Goal: Obtain resource: Obtain resource

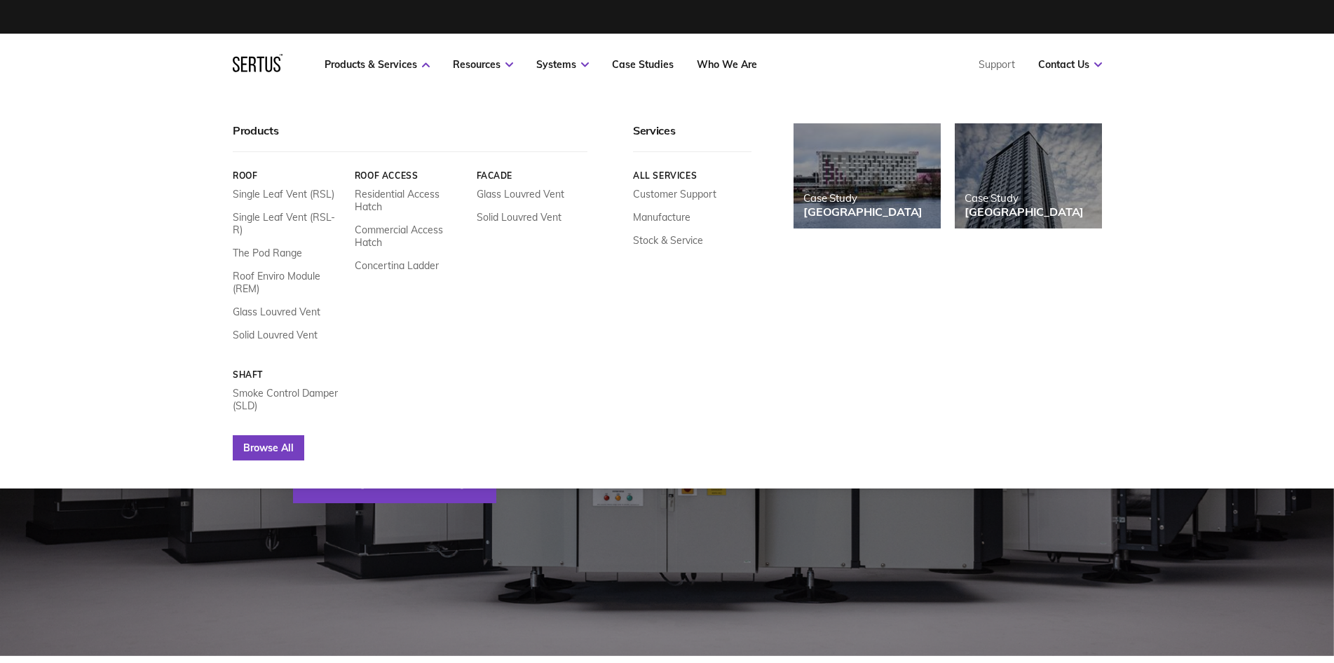
click at [280, 435] on link "Browse All" at bounding box center [269, 447] width 72 height 25
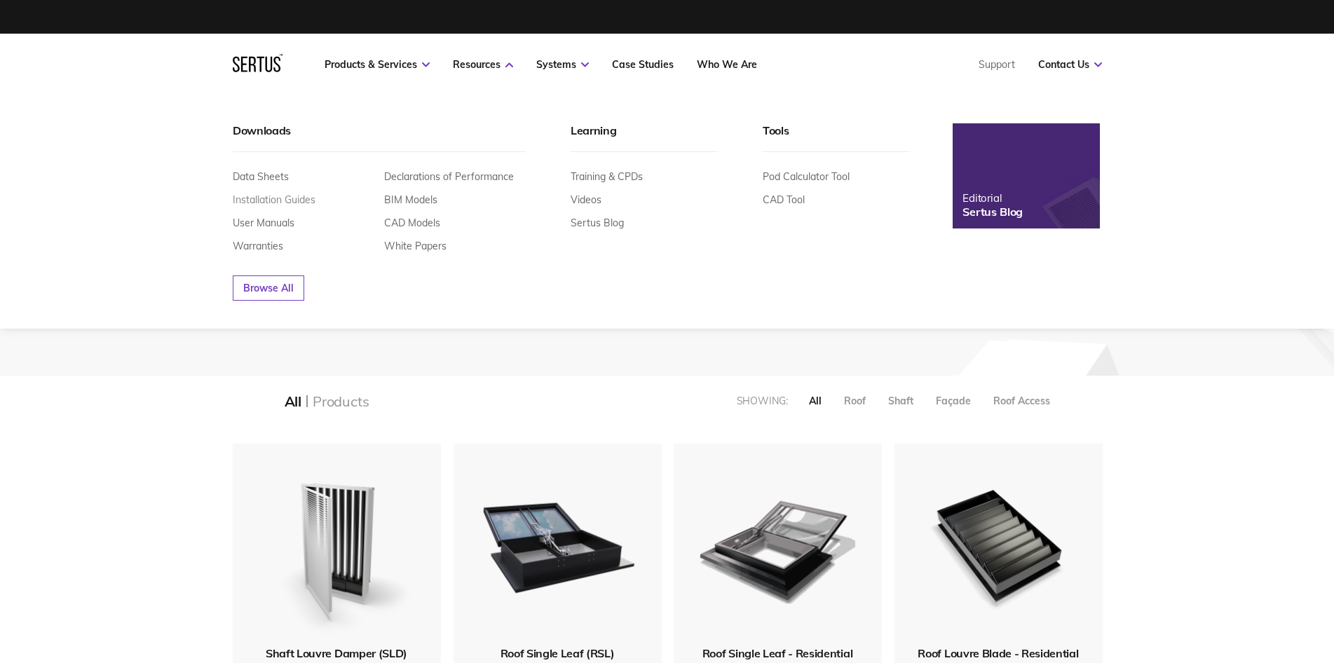
click at [307, 201] on link "Installation Guides" at bounding box center [274, 200] width 83 height 13
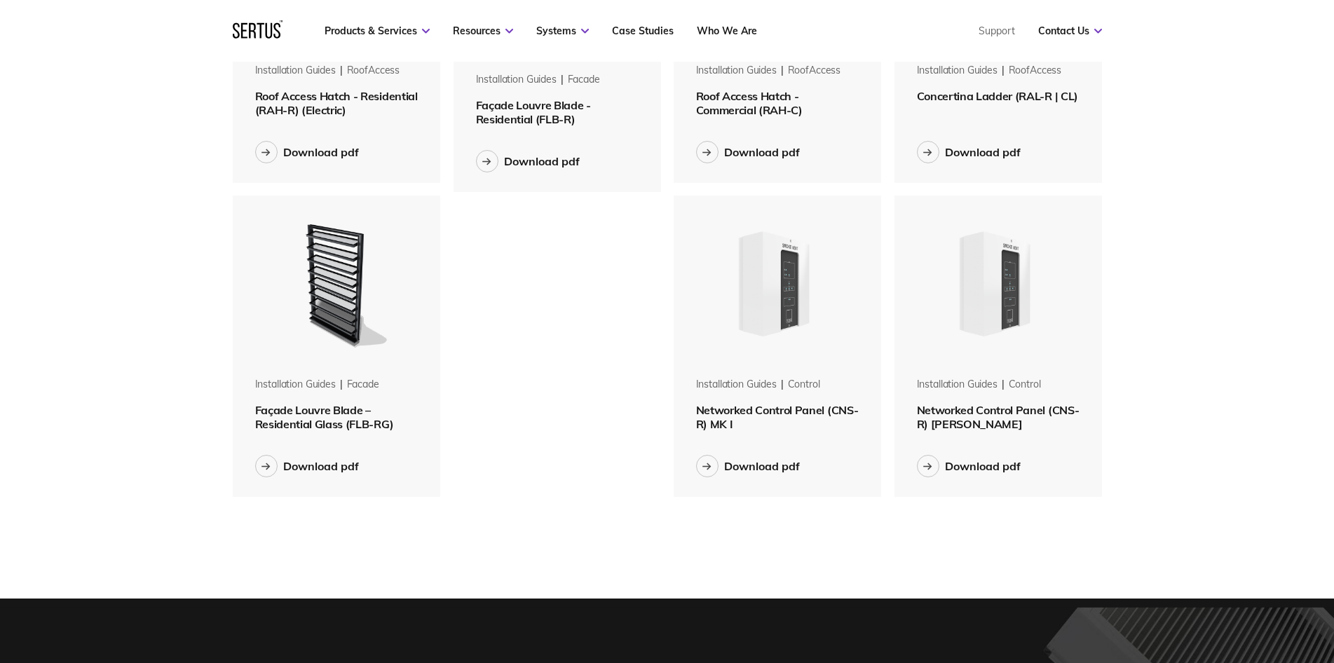
scroll to position [888, 0]
click at [1005, 332] on img at bounding box center [998, 283] width 177 height 177
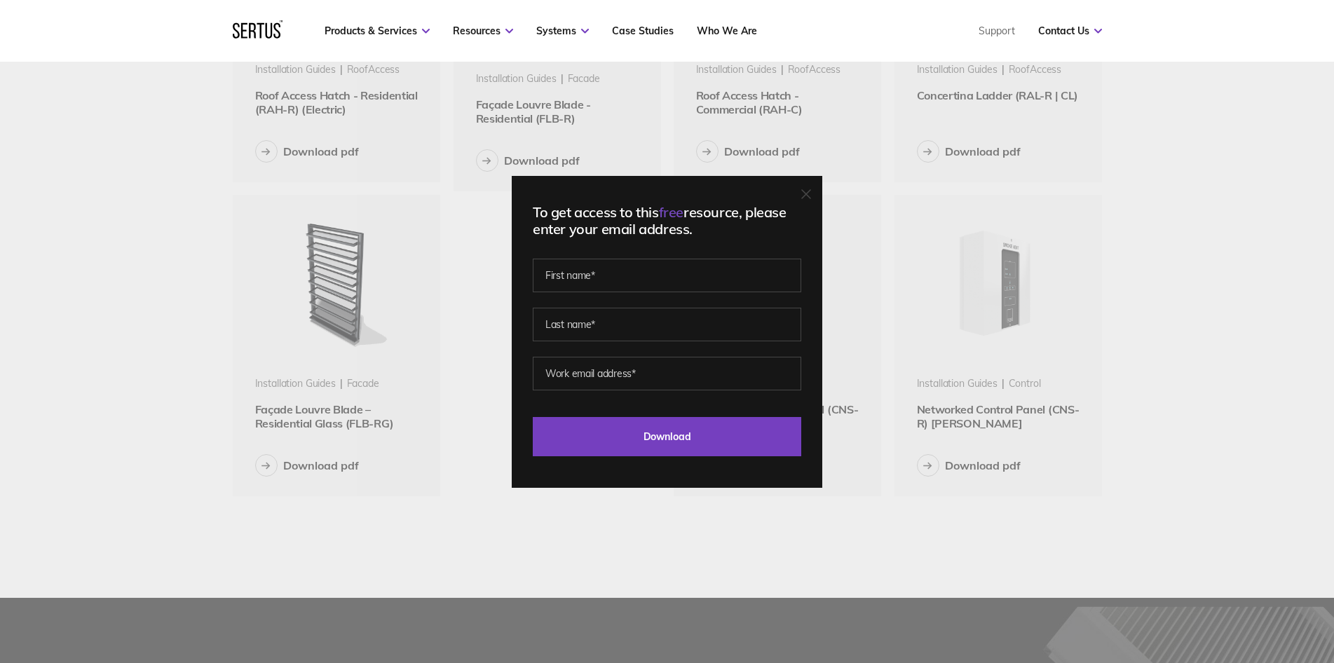
click at [1005, 332] on div "To get access to this free resource, please enter your email address. Last Down…" at bounding box center [667, 331] width 1334 height 663
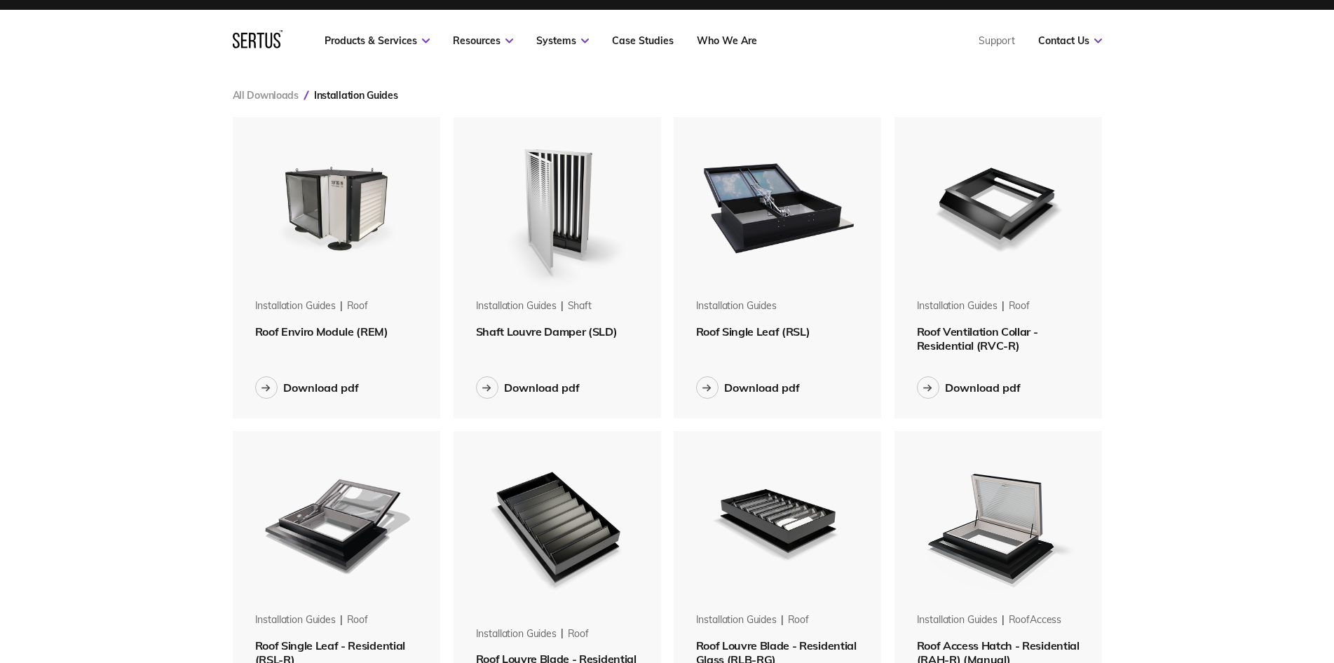
scroll to position [0, 0]
